Goal: Transaction & Acquisition: Purchase product/service

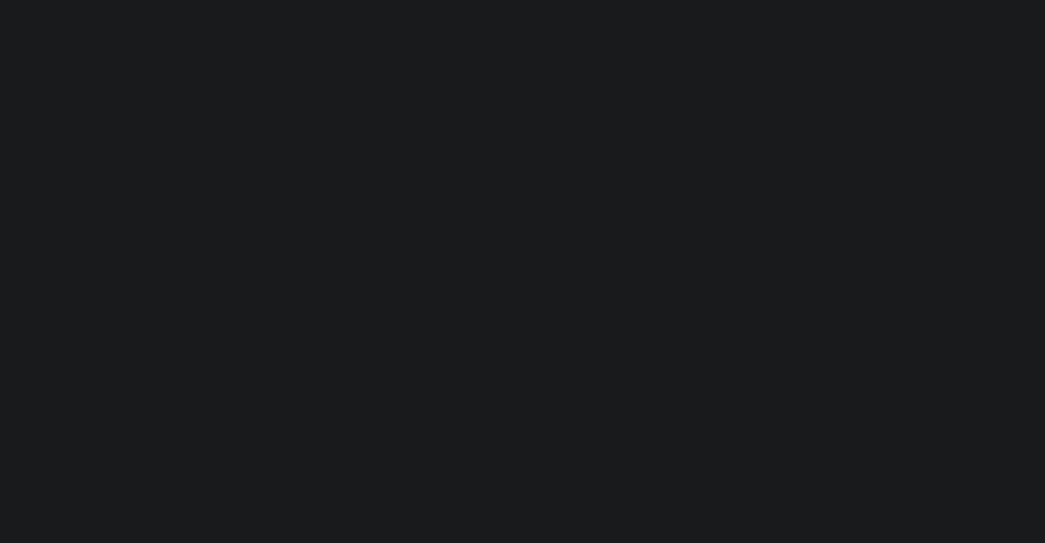
select select "FR"
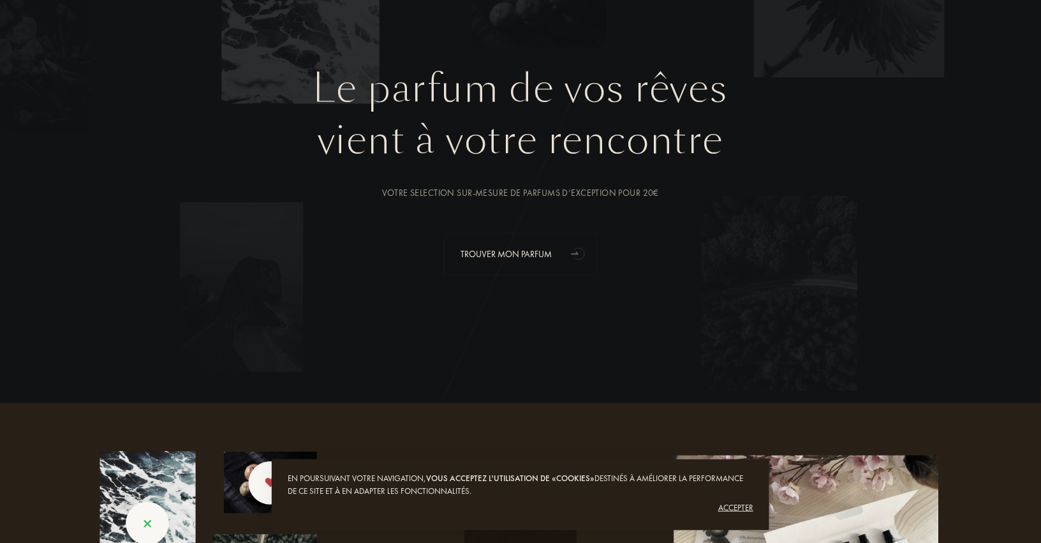
scroll to position [102, 0]
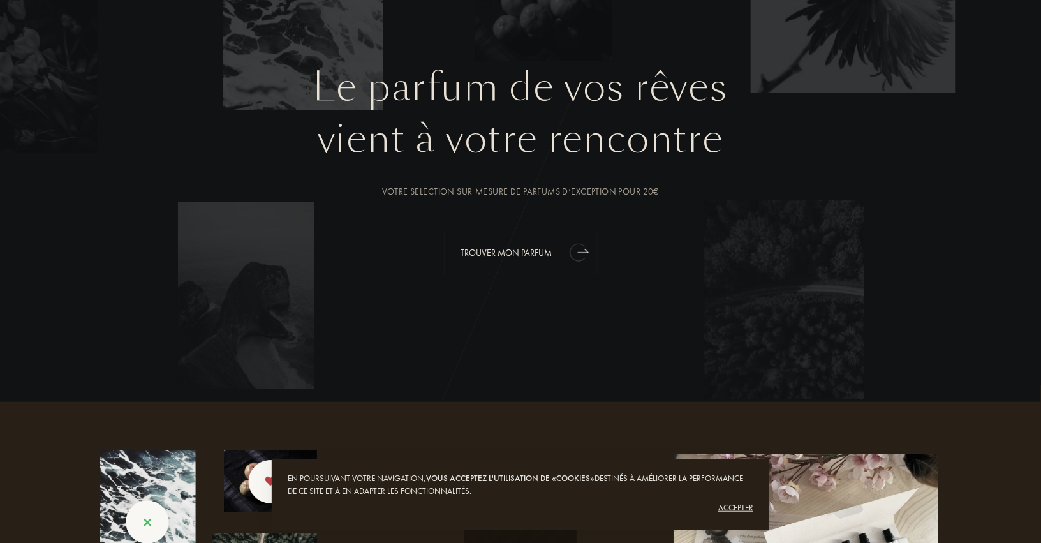
click at [535, 265] on div "Trouver mon parfum" at bounding box center [521, 253] width 154 height 43
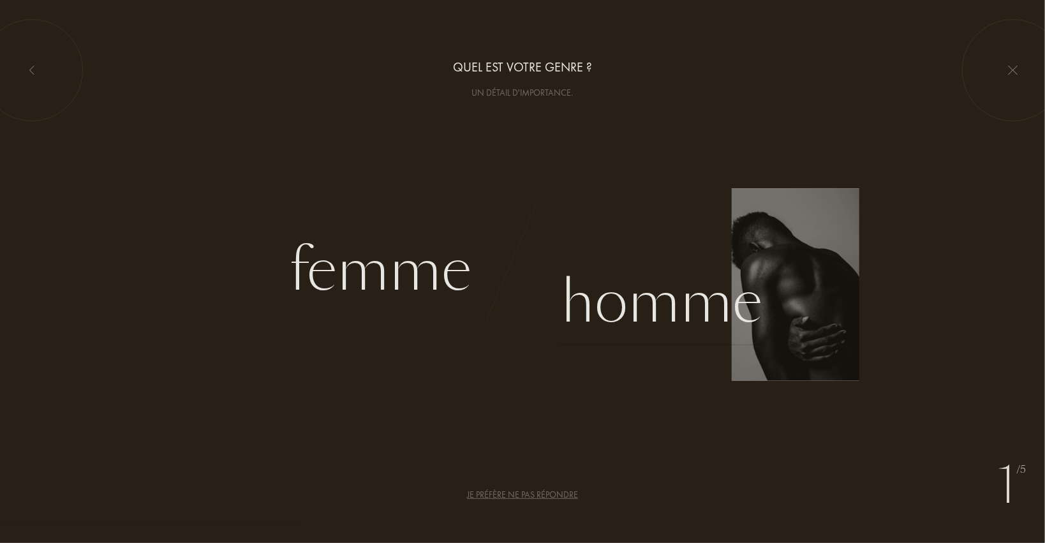
click at [672, 304] on div "Homme" at bounding box center [662, 302] width 202 height 86
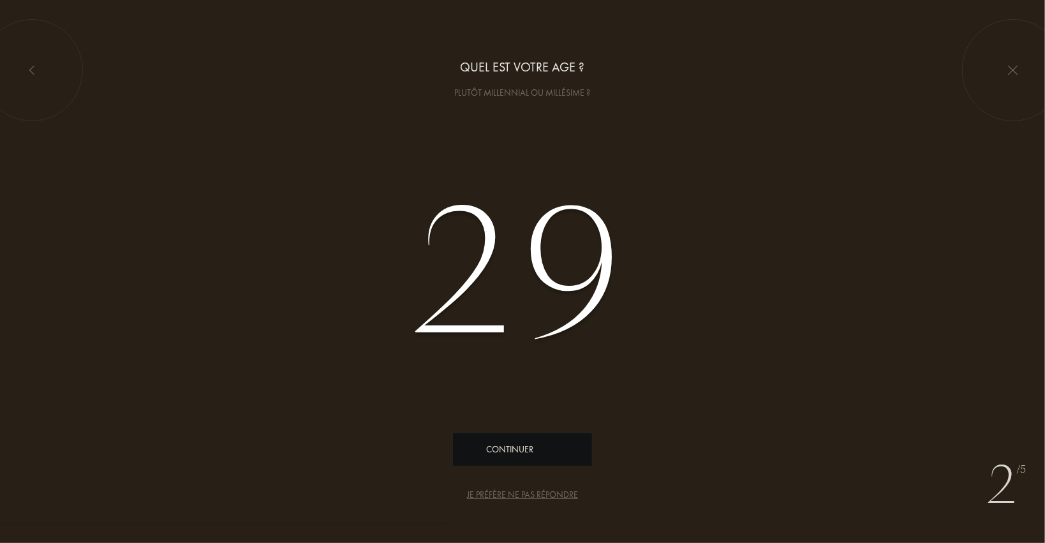
type input "29"
click at [515, 441] on div "Continuer" at bounding box center [522, 449] width 140 height 34
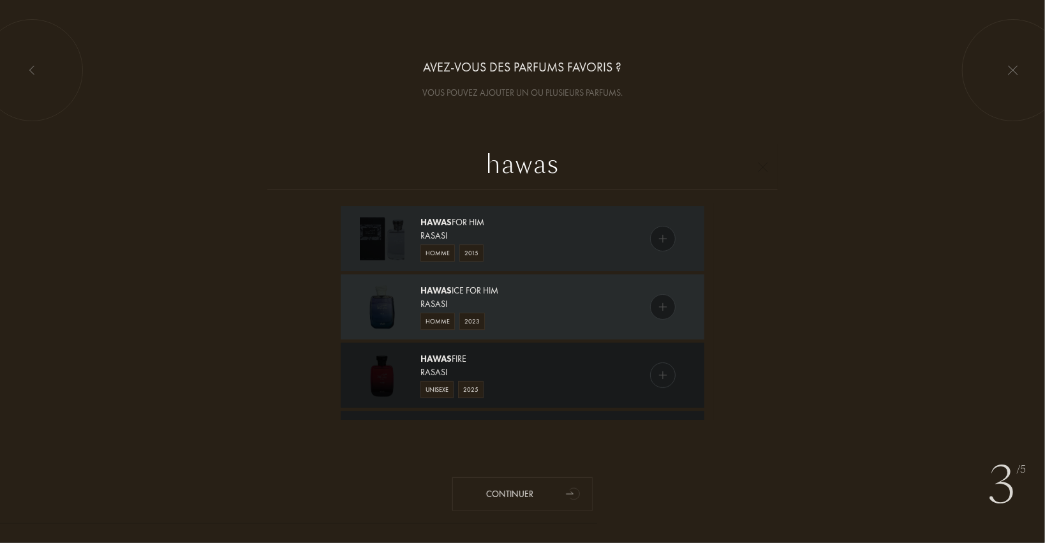
type input "hawas"
click at [511, 297] on div "Rasasi" at bounding box center [521, 303] width 203 height 13
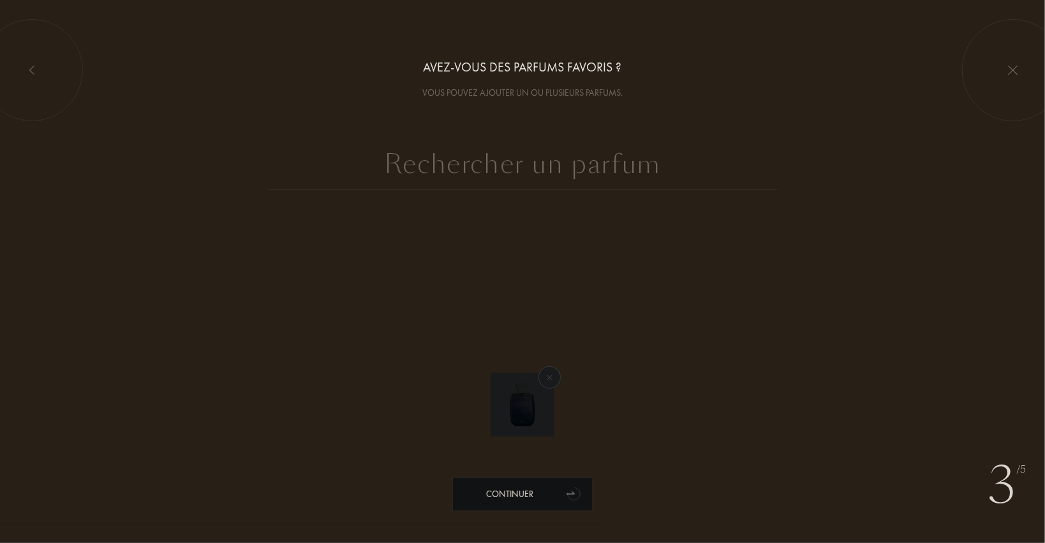
click at [557, 501] on div "Continuer" at bounding box center [522, 494] width 140 height 34
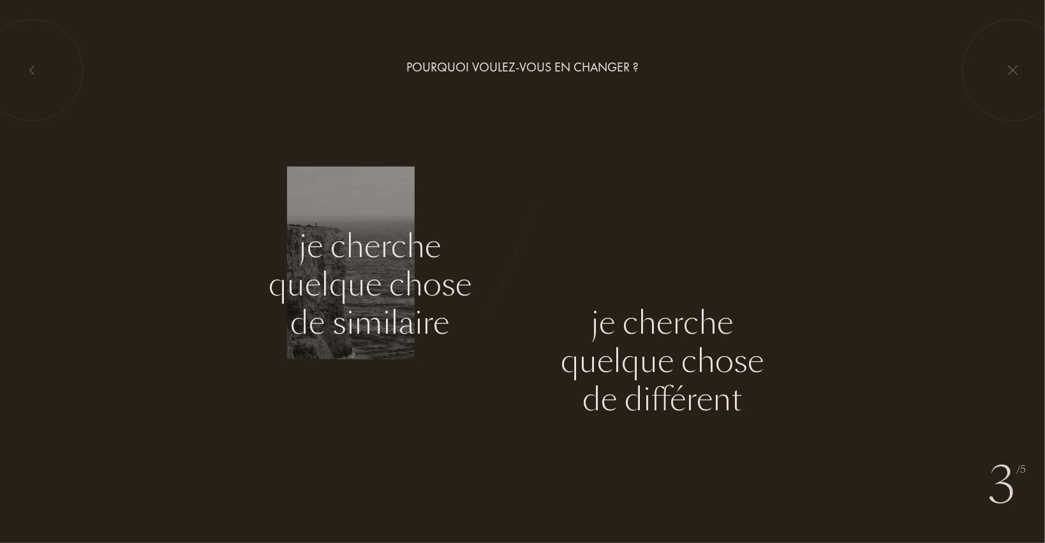
click at [410, 289] on div "Je cherche quelque chose de similaire" at bounding box center [370, 284] width 203 height 115
